Goal: Task Accomplishment & Management: Manage account settings

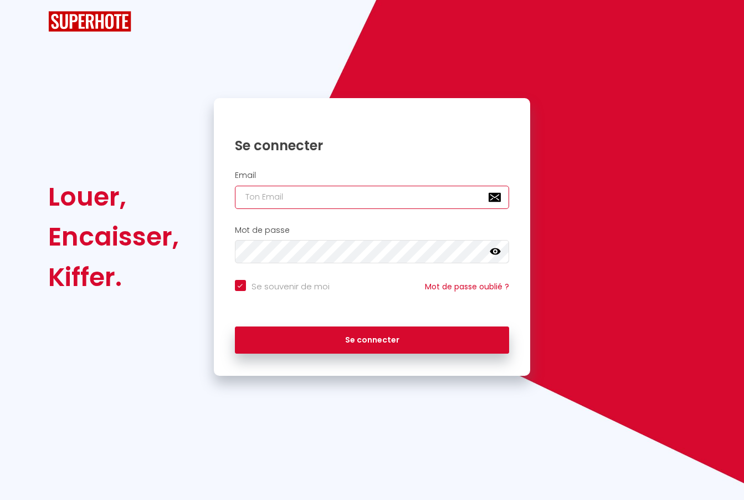
type input "misskakou.a@Gmail.com"
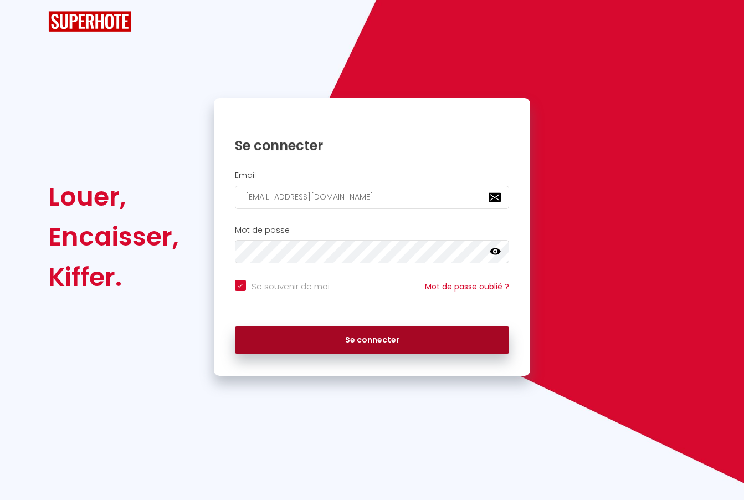
click at [350, 339] on button "Se connecter" at bounding box center [372, 341] width 275 height 28
checkbox input "true"
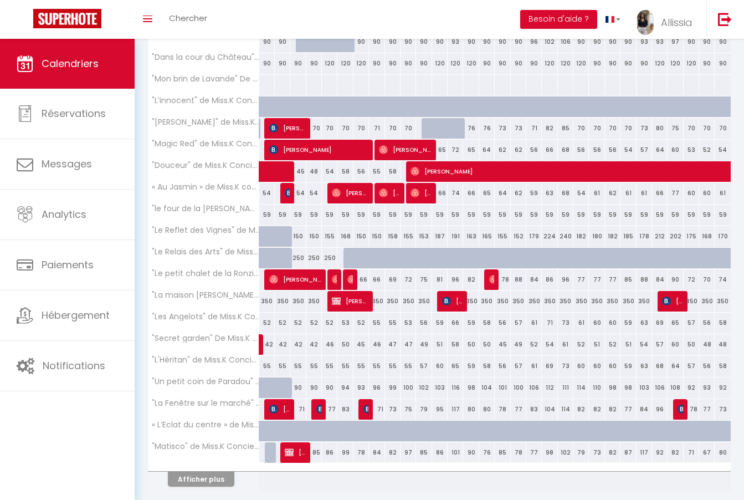
scroll to position [202, 0]
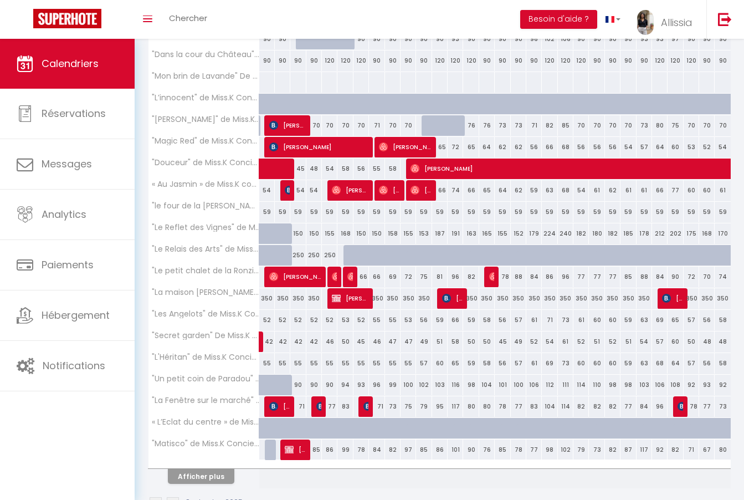
click at [191, 475] on button "Afficher plus" at bounding box center [201, 476] width 67 height 15
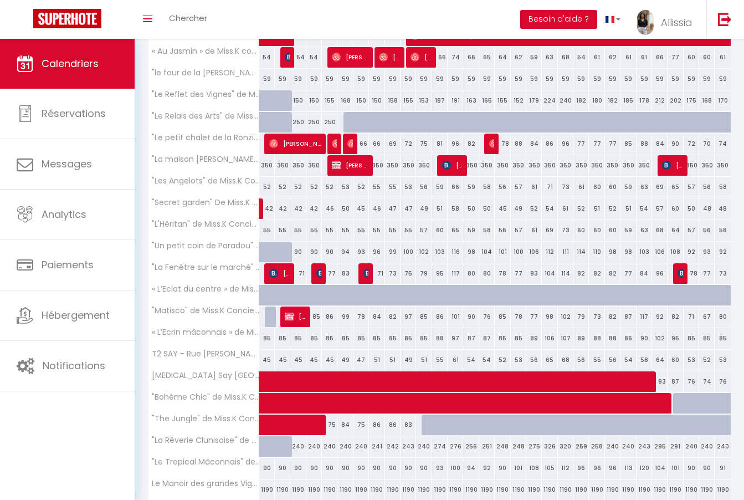
scroll to position [337, 0]
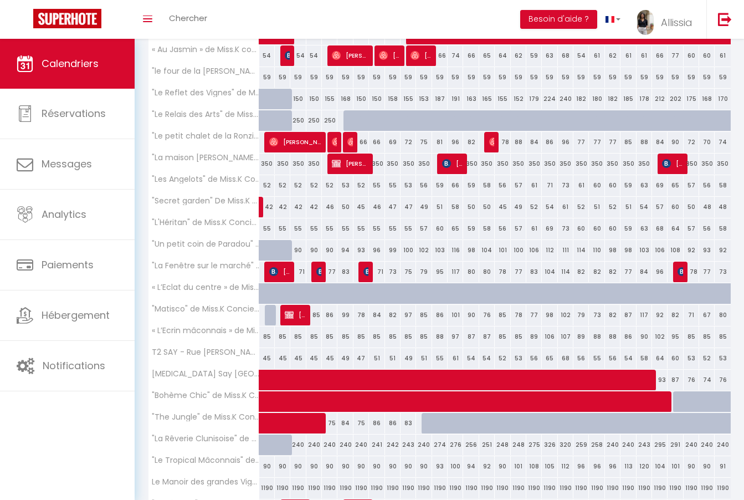
click at [310, 424] on span at bounding box center [320, 423] width 102 height 21
select select "OK"
select select "KO"
select select "1"
select select "0"
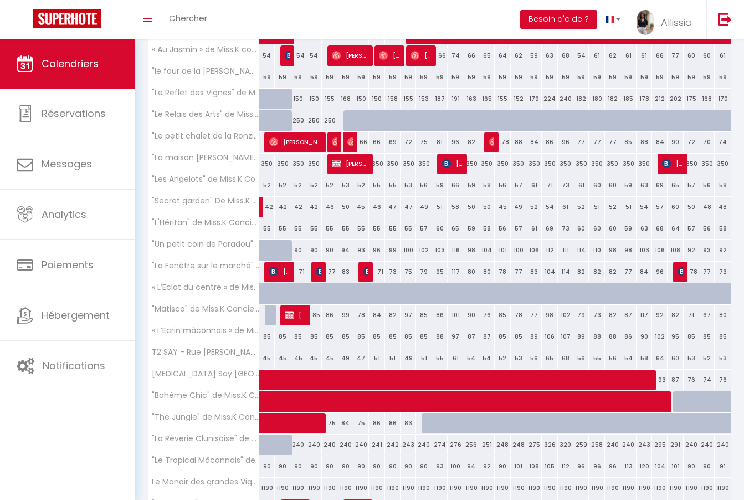
select select "1"
select select
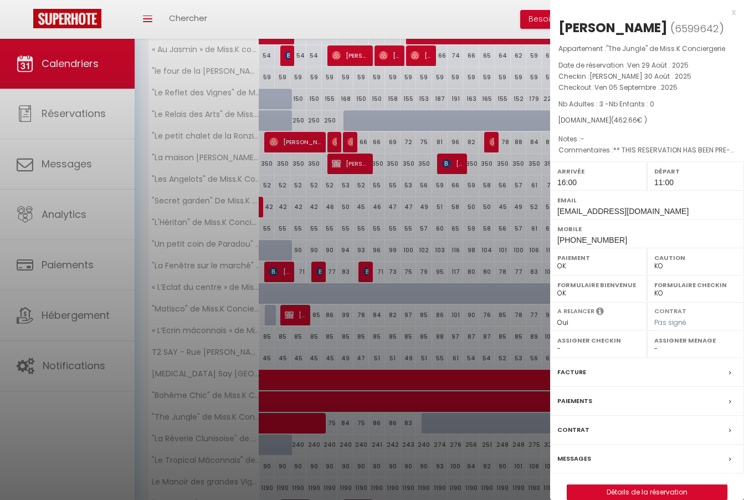
click at [620, 369] on div "Facture" at bounding box center [647, 372] width 194 height 29
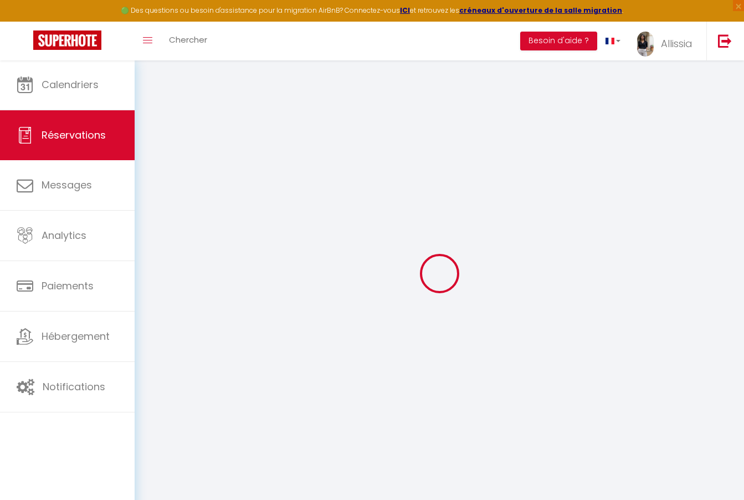
select select "cleaning"
select select "taxes"
select select
checkbox input "false"
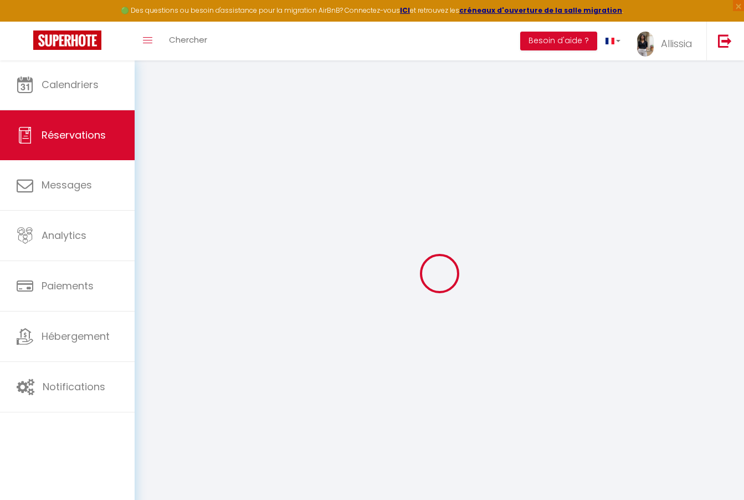
type textarea "** THIS RESERVATION HAS BEEN PRE-PAID ** I need an invoice for the company: Bri…"
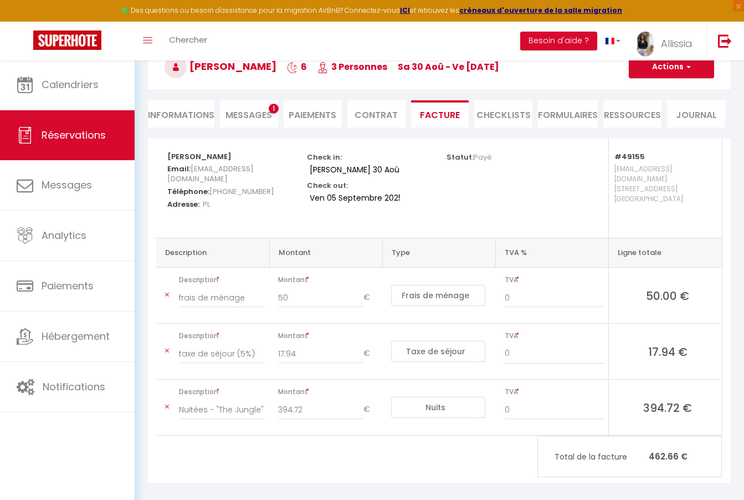
scroll to position [65, 0]
click at [675, 68] on button "Actions" at bounding box center [671, 68] width 85 height 22
click at [665, 106] on link "Aperçu et éditer" at bounding box center [663, 106] width 93 height 14
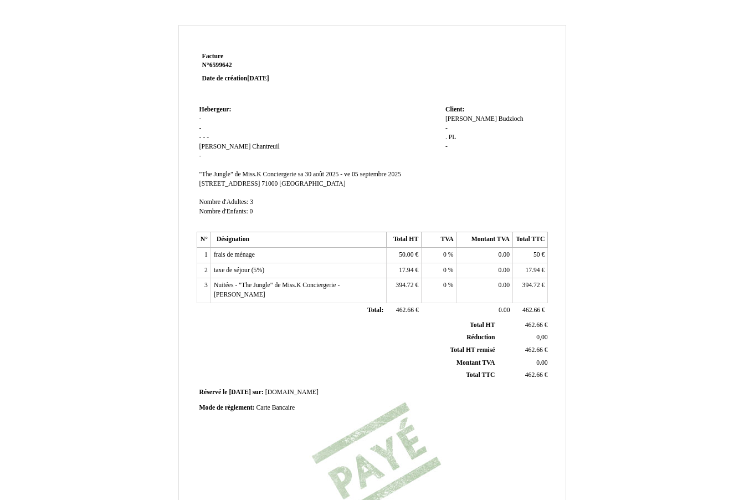
click at [499, 119] on span "Budzioch" at bounding box center [511, 118] width 25 height 7
click at [457, 118] on span "[PERSON_NAME]" at bounding box center [472, 118] width 52 height 7
type input "M"
type input "Briskon sp zo.o."
click at [465, 131] on div "[PERSON_NAME] - . . PL PL -" at bounding box center [496, 144] width 100 height 58
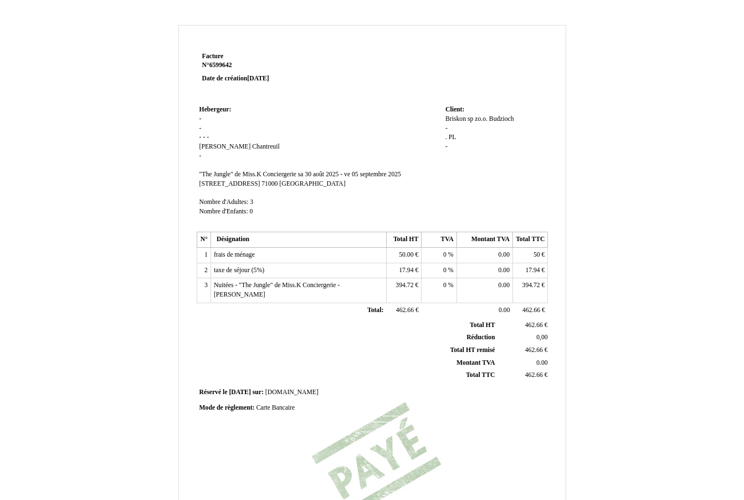
click at [502, 118] on span "Budzioch" at bounding box center [501, 118] width 25 height 7
type input "B"
type input "UI. Na Gorkach 17"
click at [454, 137] on div "Briskon sp zo.o. Briskon sp zo.o. Budzioch Budzioch - . . PL PL -" at bounding box center [496, 138] width 100 height 47
click at [447, 125] on span "-" at bounding box center [447, 128] width 2 height 7
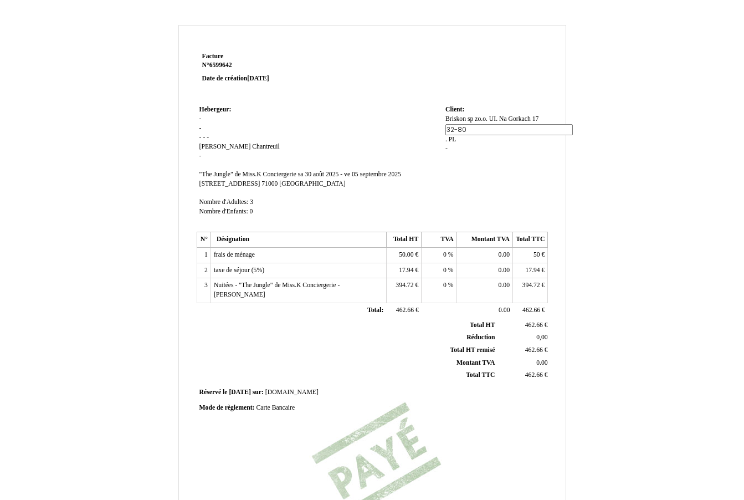
type input "32-800"
click at [456, 136] on span "PL" at bounding box center [453, 139] width 8 height 7
click at [450, 134] on div "Briskon sp zo.o. Briskon sp zo.o. UI. Na Gorkach 17 UI. Na Gorkach 17 32-800 32…" at bounding box center [496, 138] width 100 height 47
click at [446, 135] on span "." at bounding box center [447, 137] width 2 height 7
type input "Brzesko NIP"
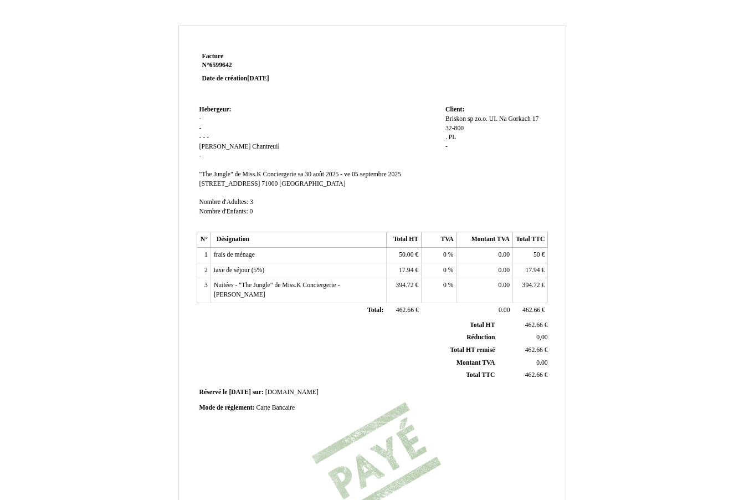
click at [458, 144] on div "Briskon sp zo.o. Briskon sp zo.o. UI. Na Gorkach 17 UI. Na Gorkach 17 32-800 32…" at bounding box center [496, 138] width 100 height 47
click at [483, 137] on span "PL" at bounding box center [485, 137] width 8 height 7
type input "P"
type input "8692010182"
click at [485, 166] on td "Client: Client: Briskon sp zo.o. Briskon sp zo.o. UI. Na Gorkach 17 UI. Na Gork…" at bounding box center [495, 166] width 105 height 126
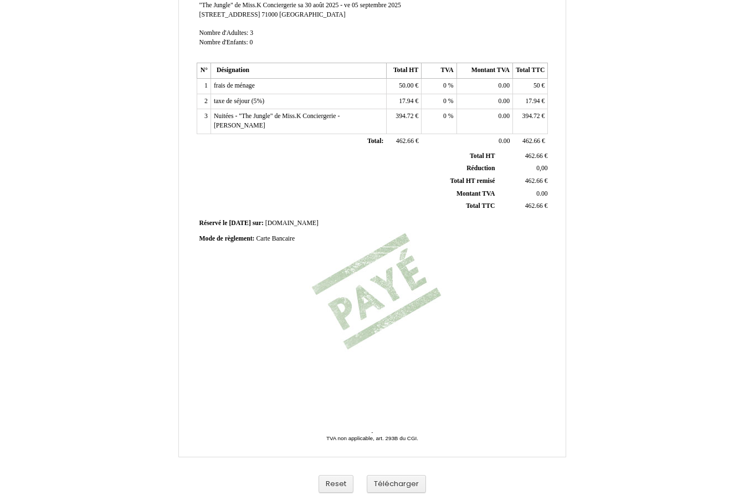
scroll to position [169, 0]
click at [378, 482] on button "Télécharger" at bounding box center [396, 484] width 59 height 18
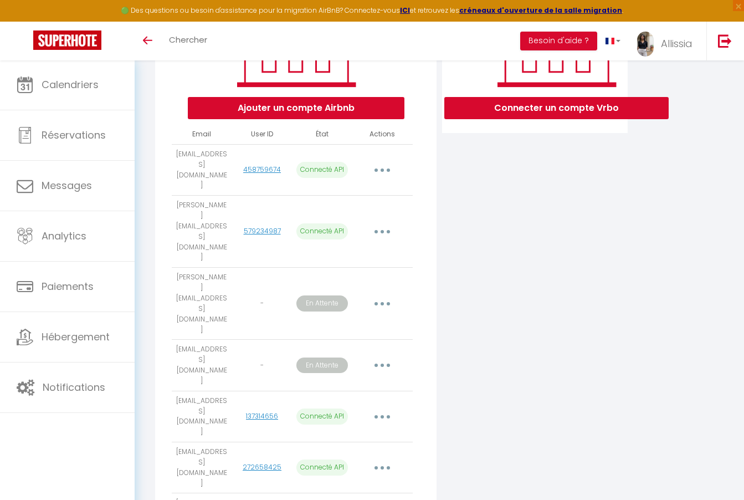
scroll to position [208, 0]
